Goal: Task Accomplishment & Management: Complete application form

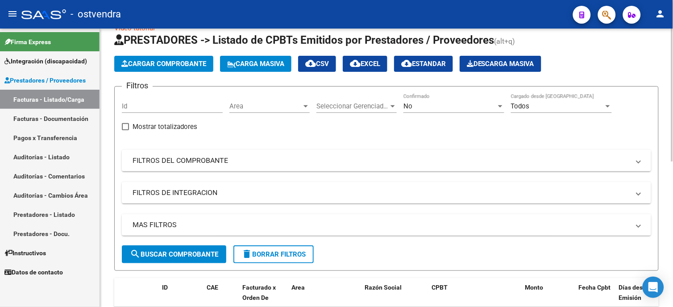
scroll to position [50, 0]
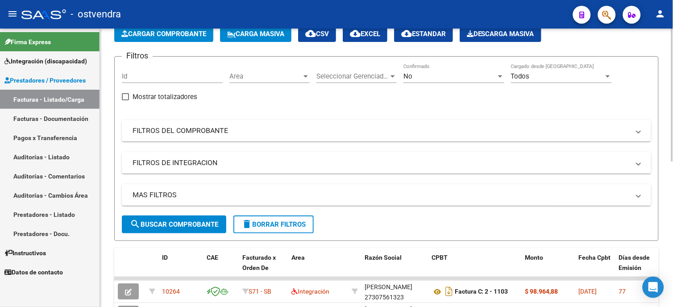
click at [202, 221] on span "search Buscar Comprobante" at bounding box center [174, 225] width 88 height 8
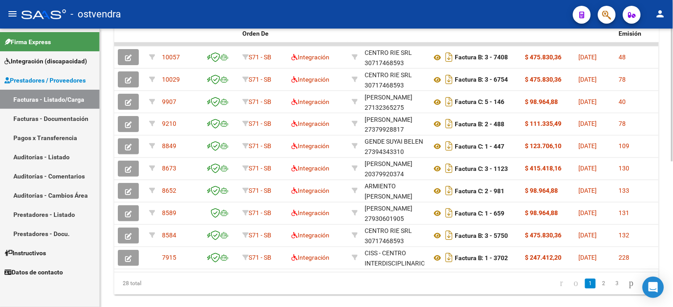
scroll to position [285, 0]
click at [673, 234] on html "menu - ostvendra person Firma Express Integración (discapacidad) Certificado Di…" at bounding box center [336, 153] width 673 height 307
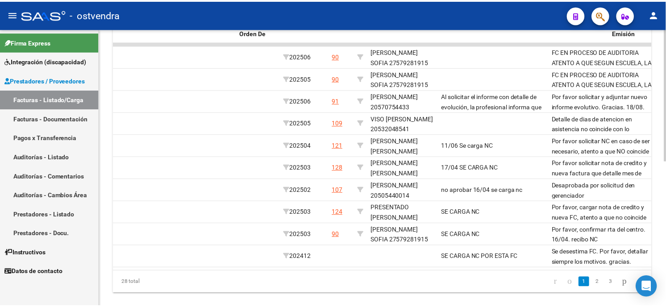
scroll to position [0, 0]
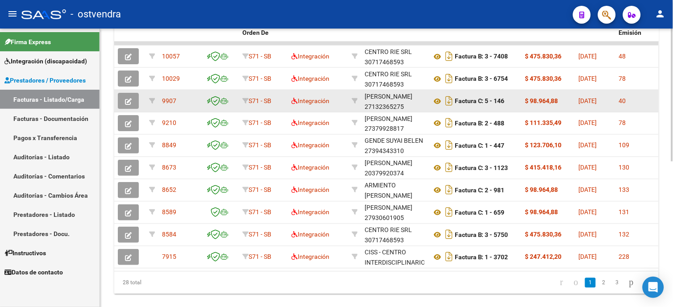
click at [135, 102] on button "button" at bounding box center [128, 101] width 21 height 16
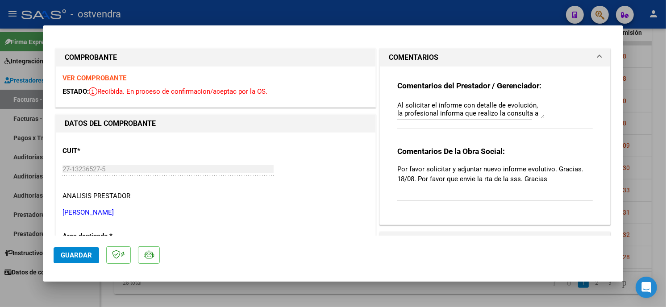
click at [528, 15] on div at bounding box center [333, 153] width 666 height 307
type input "$ 0,00"
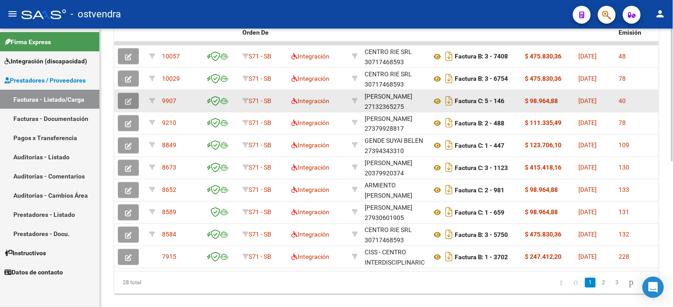
click at [135, 104] on button "button" at bounding box center [128, 101] width 21 height 16
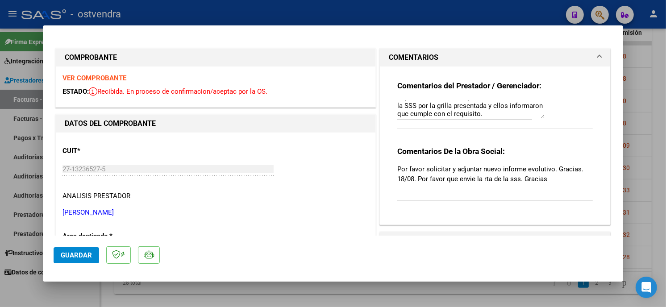
click at [496, 13] on div at bounding box center [333, 153] width 666 height 307
type input "$ 0,00"
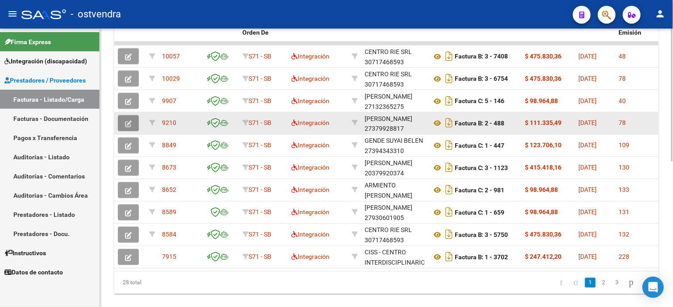
click at [136, 121] on button "button" at bounding box center [128, 123] width 21 height 16
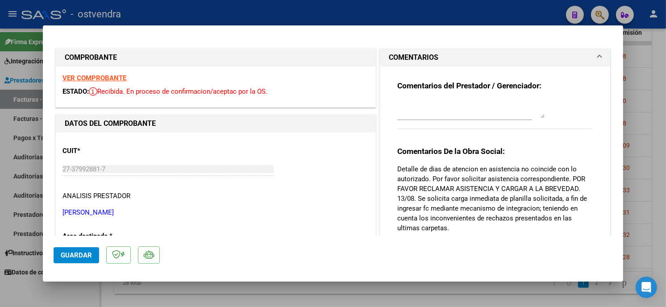
click at [480, 17] on div at bounding box center [333, 153] width 666 height 307
type input "$ 0,00"
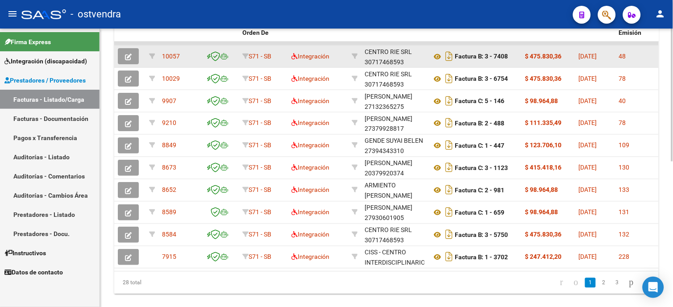
click at [122, 55] on button "button" at bounding box center [128, 56] width 21 height 16
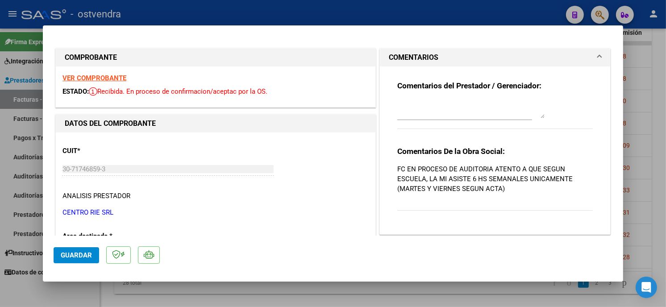
click at [533, 12] on div at bounding box center [333, 153] width 666 height 307
type input "$ 0,00"
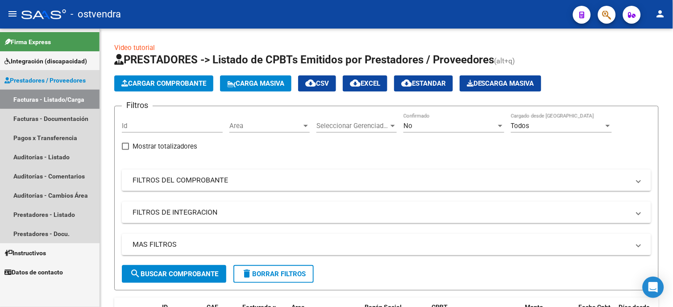
click at [64, 97] on link "Facturas - Listado/Carga" at bounding box center [50, 99] width 100 height 19
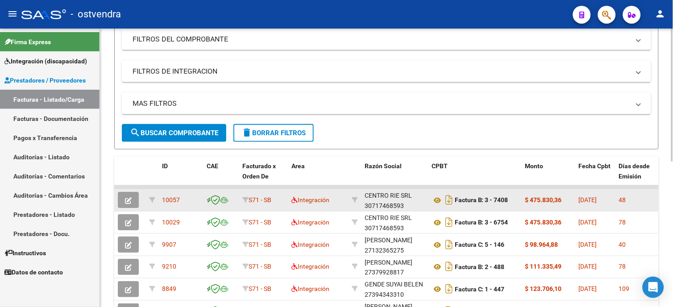
scroll to position [149, 0]
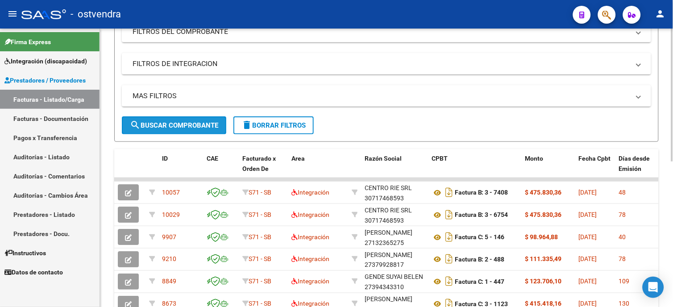
click at [191, 122] on span "search Buscar Comprobante" at bounding box center [174, 125] width 88 height 8
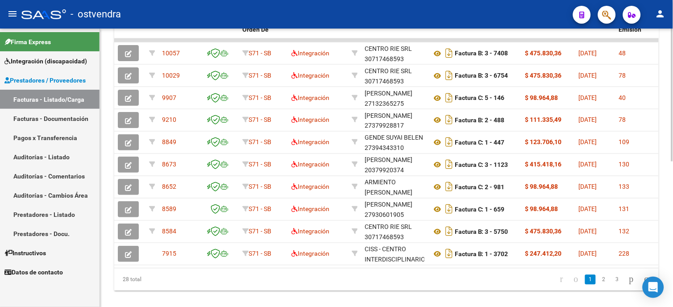
scroll to position [289, 0]
click at [673, 210] on html "menu - ostvendra person Firma Express Integración (discapacidad) Certificado Di…" at bounding box center [336, 153] width 673 height 307
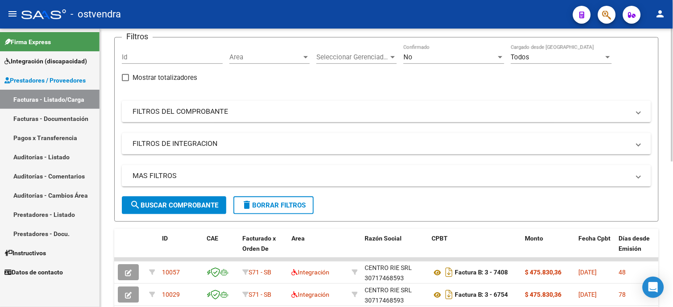
scroll to position [0, 0]
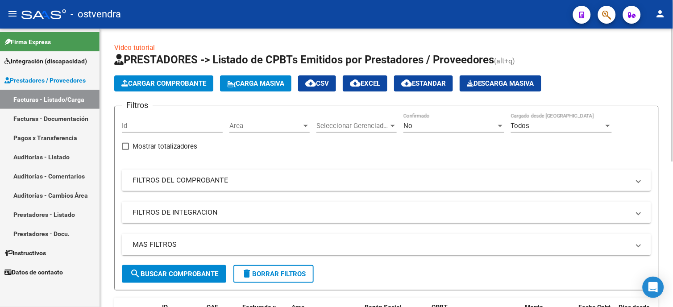
click at [47, 66] on span "Integración (discapacidad)" at bounding box center [45, 61] width 83 height 10
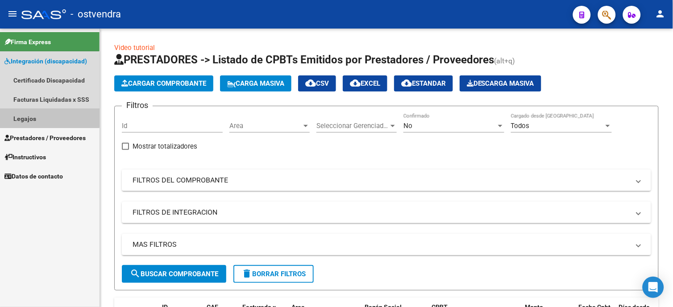
click at [49, 111] on link "Legajos" at bounding box center [50, 118] width 100 height 19
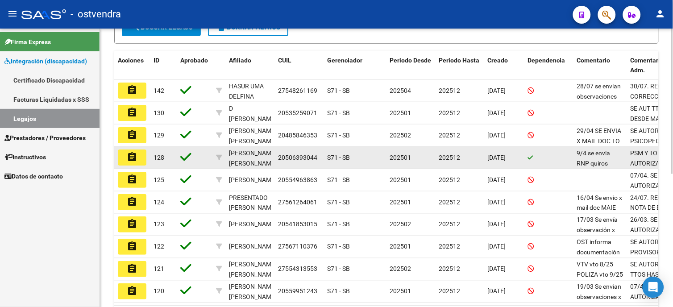
scroll to position [248, 0]
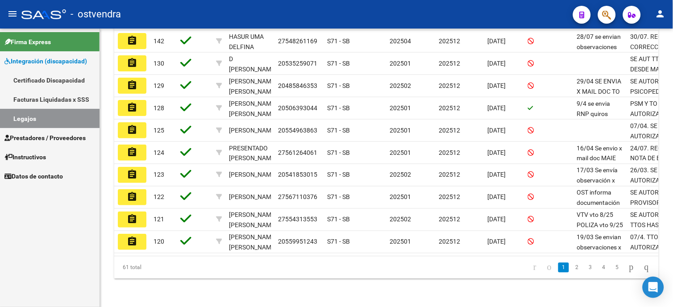
click at [47, 62] on span "Integración (discapacidad)" at bounding box center [45, 61] width 83 height 10
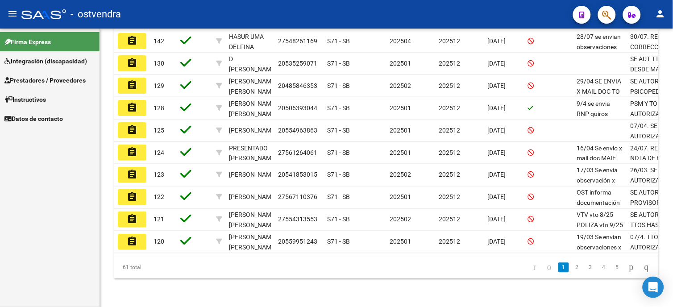
click at [54, 79] on span "Prestadores / Proveedores" at bounding box center [44, 80] width 81 height 10
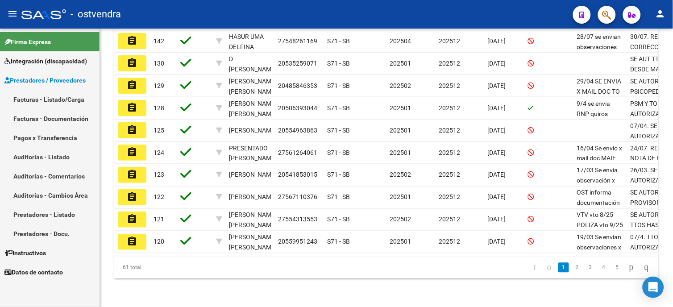
click at [57, 101] on link "Facturas - Listado/Carga" at bounding box center [50, 99] width 100 height 19
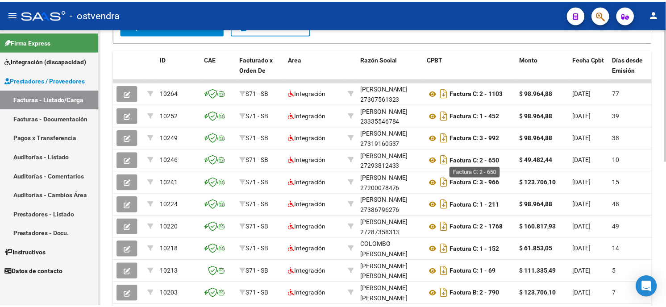
scroll to position [297, 0]
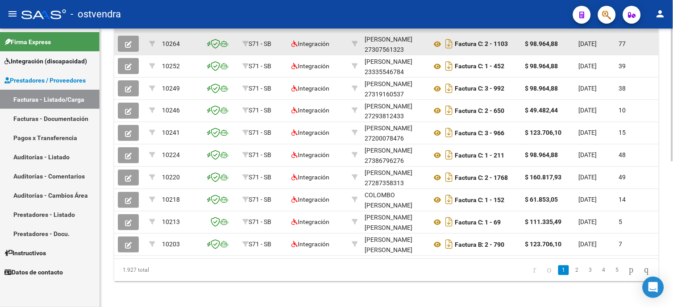
click at [132, 47] on button "button" at bounding box center [128, 44] width 21 height 16
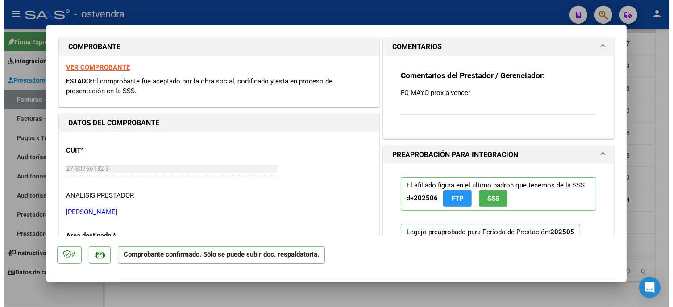
scroll to position [99, 0]
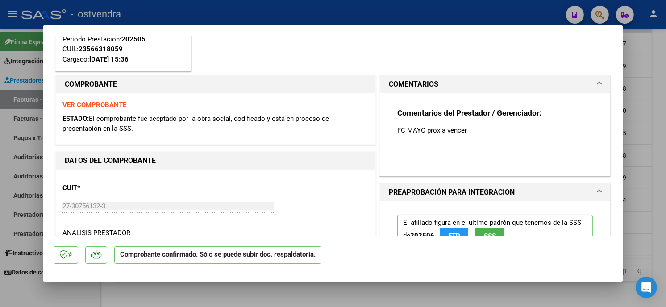
click at [381, 20] on div at bounding box center [333, 153] width 666 height 307
type input "$ 0,00"
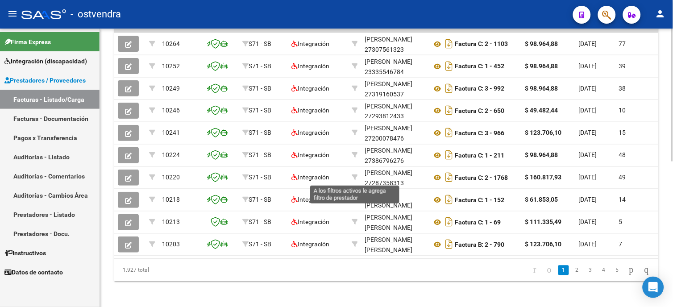
scroll to position [0, 0]
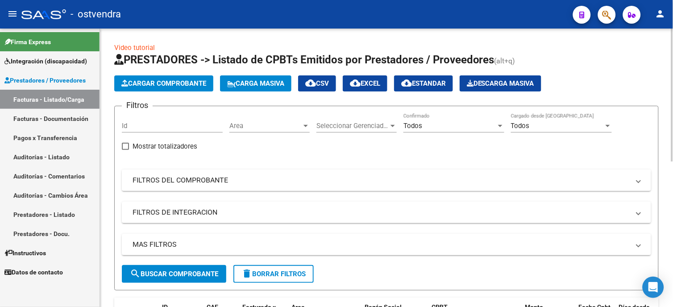
click at [409, 179] on mat-panel-title "FILTROS DEL COMPROBANTE" at bounding box center [381, 180] width 497 height 10
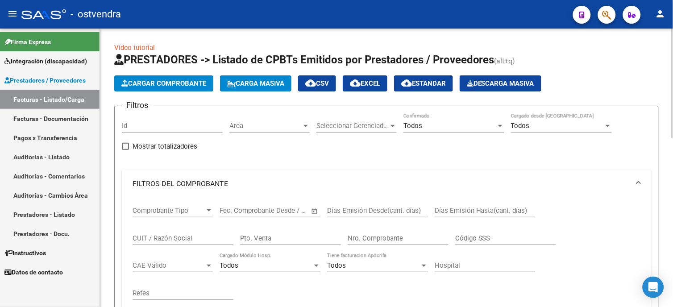
click at [640, 186] on span at bounding box center [639, 184] width 4 height 10
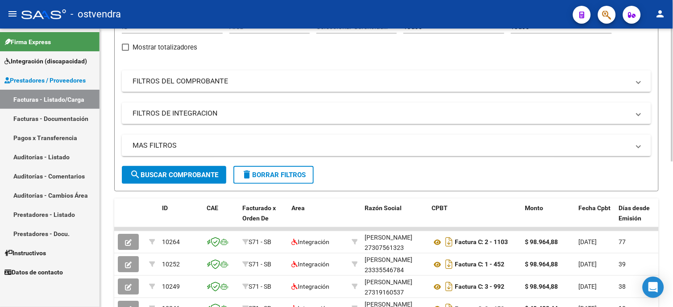
scroll to position [149, 0]
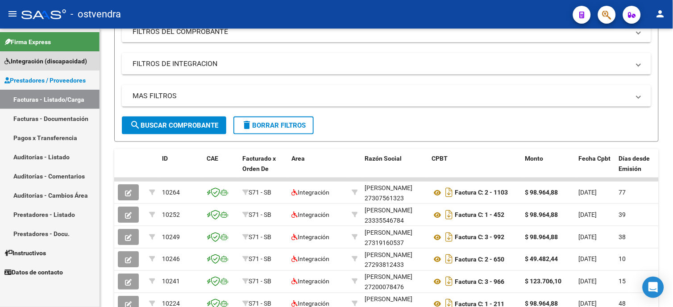
click at [51, 65] on span "Integración (discapacidad)" at bounding box center [45, 61] width 83 height 10
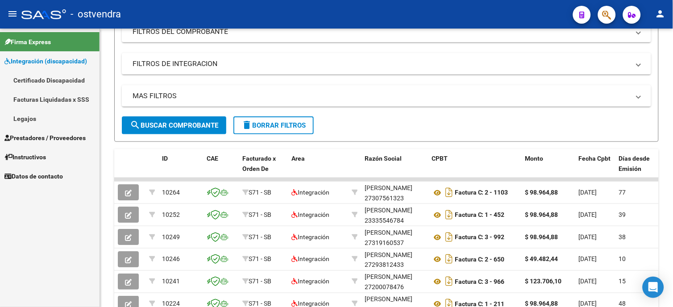
click at [66, 136] on span "Prestadores / Proveedores" at bounding box center [44, 138] width 81 height 10
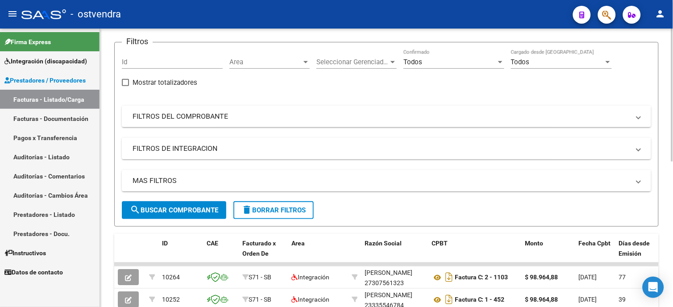
scroll to position [0, 0]
